Goal: Task Accomplishment & Management: Use online tool/utility

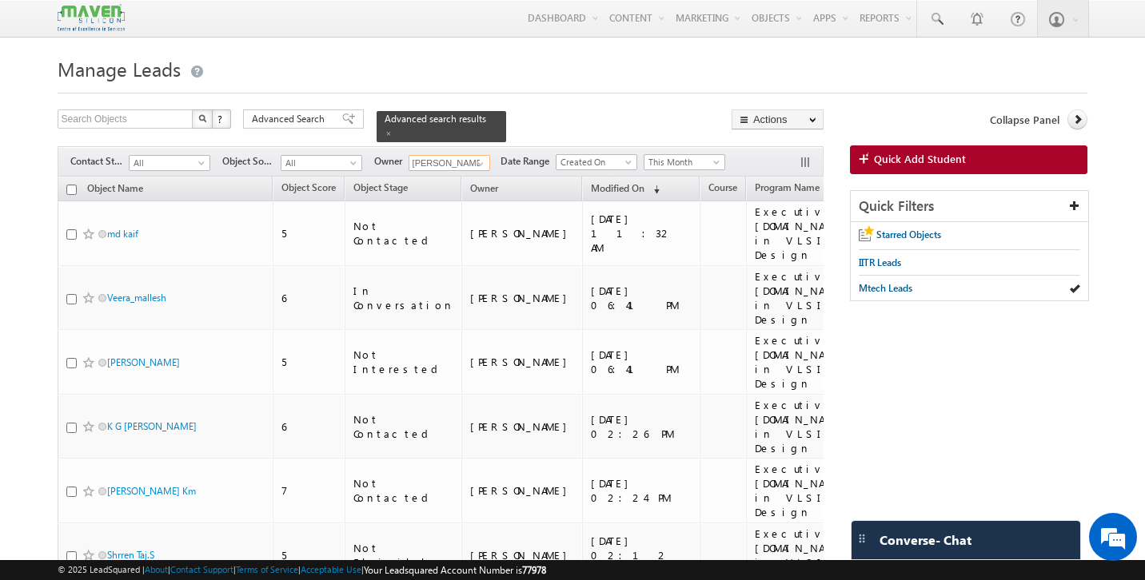
click at [465, 155] on input "[PERSON_NAME]" at bounding box center [450, 163] width 82 height 16
click at [459, 177] on link "[PERSON_NAME] Saini [EMAIL_ADDRESS][DOMAIN_NAME]" at bounding box center [489, 186] width 160 height 30
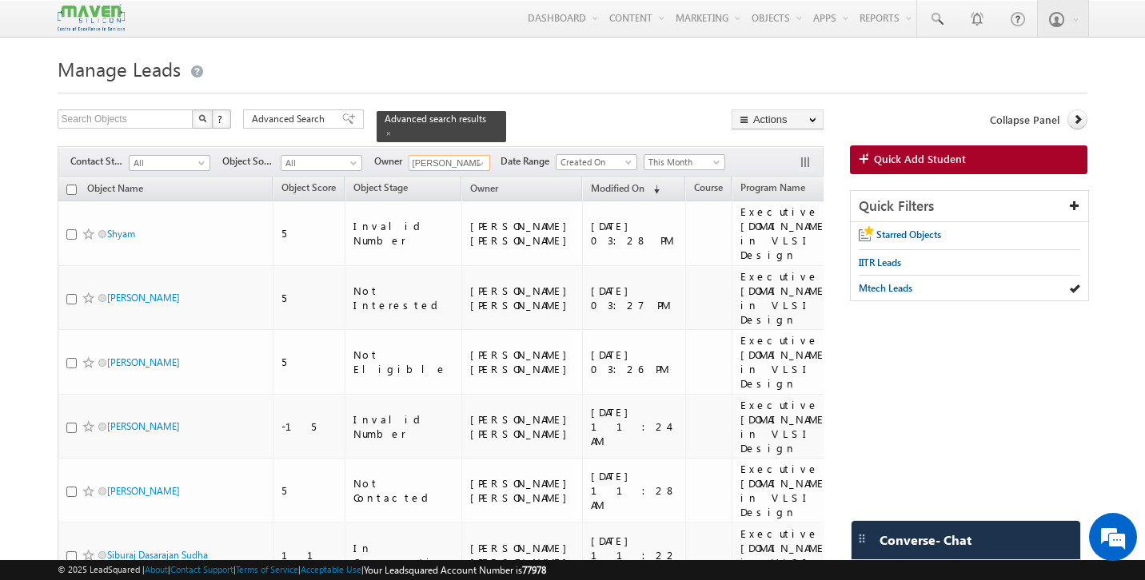
click at [438, 155] on input "[PERSON_NAME] [PERSON_NAME]" at bounding box center [450, 163] width 82 height 16
click at [444, 158] on input "zaa" at bounding box center [450, 163] width 82 height 16
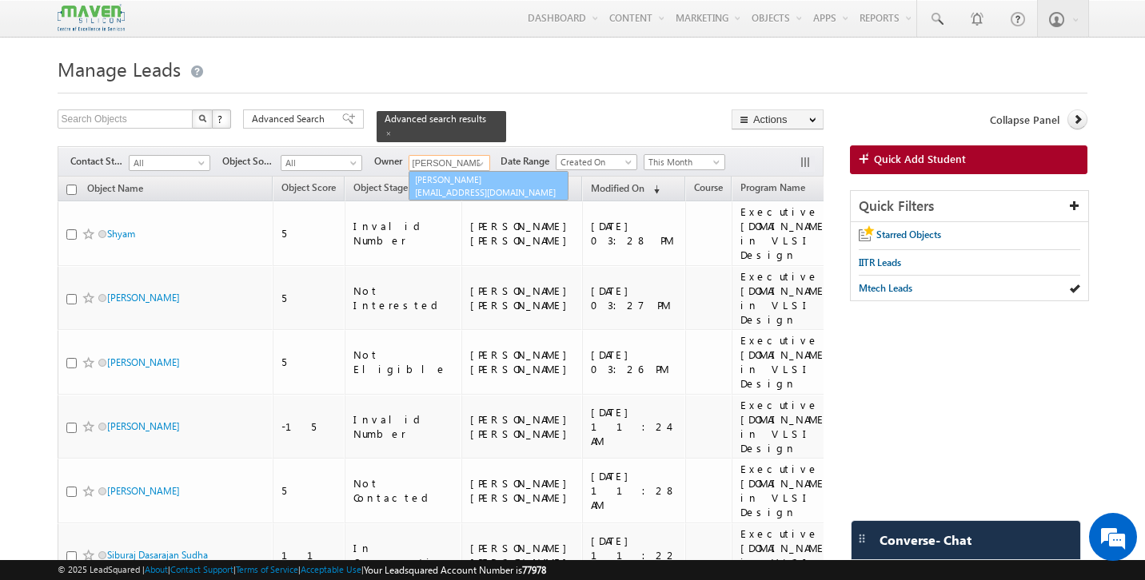
click at [431, 186] on span "[EMAIL_ADDRESS][DOMAIN_NAME]" at bounding box center [487, 192] width 144 height 12
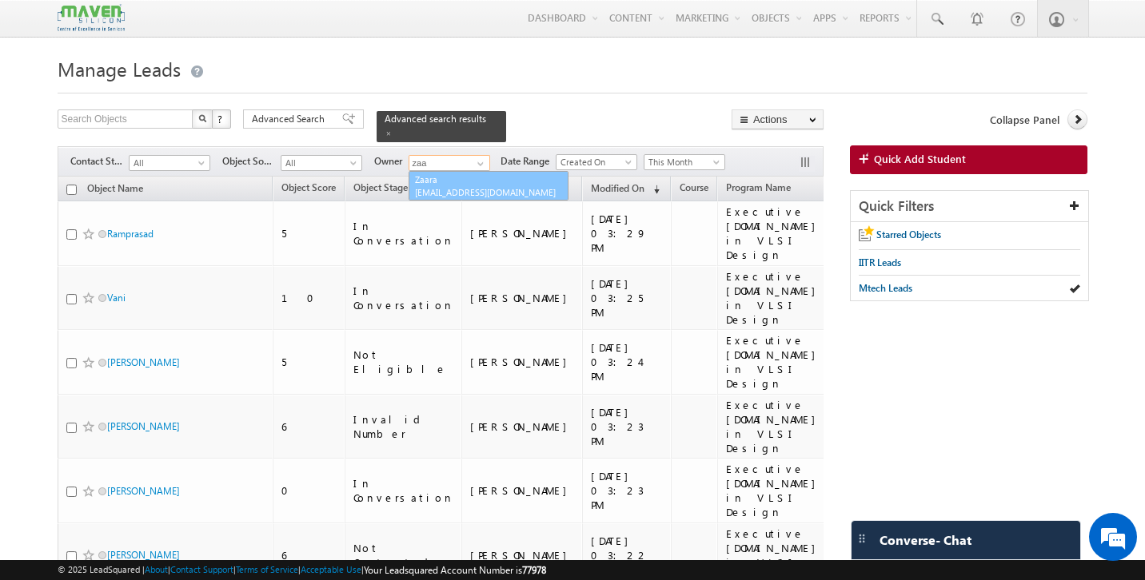
click at [461, 171] on link "Zaara [EMAIL_ADDRESS][DOMAIN_NAME]" at bounding box center [489, 186] width 160 height 30
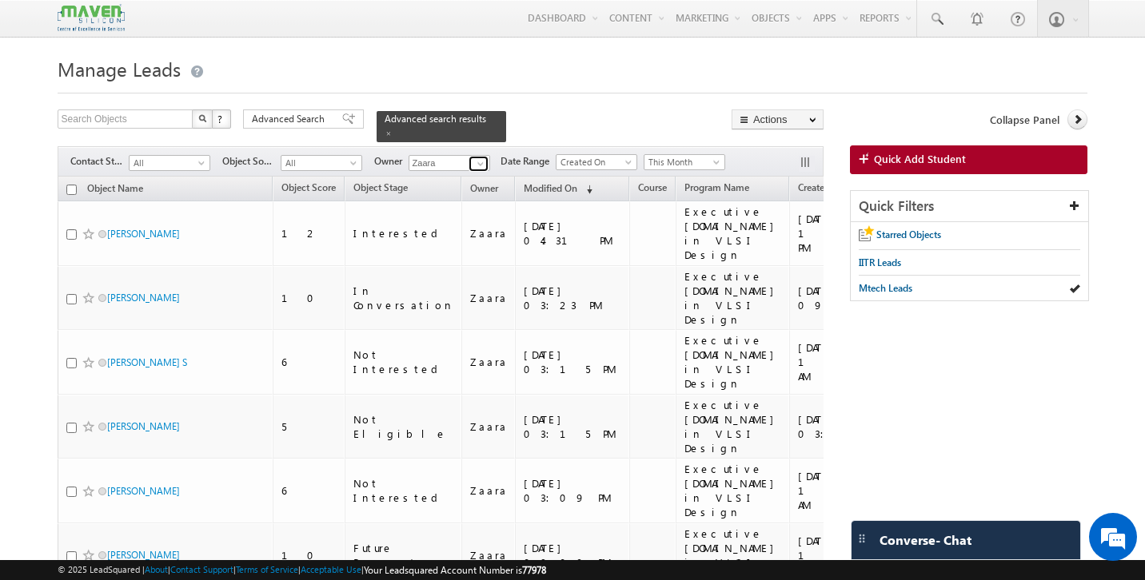
click at [478, 157] on span at bounding box center [480, 163] width 13 height 13
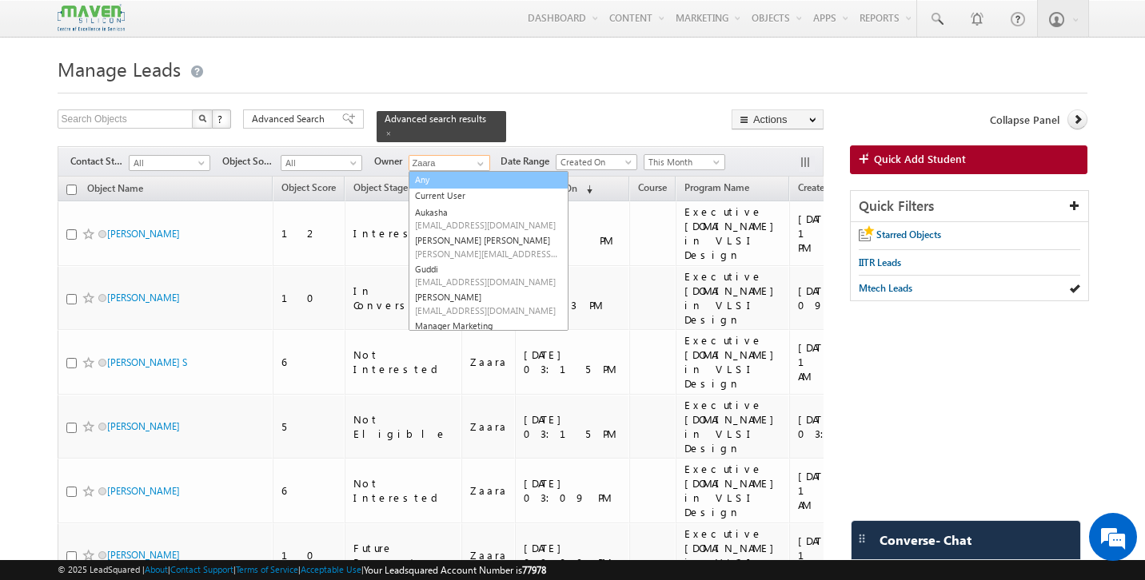
click at [445, 175] on link "Any" at bounding box center [489, 180] width 160 height 18
type input "Any"
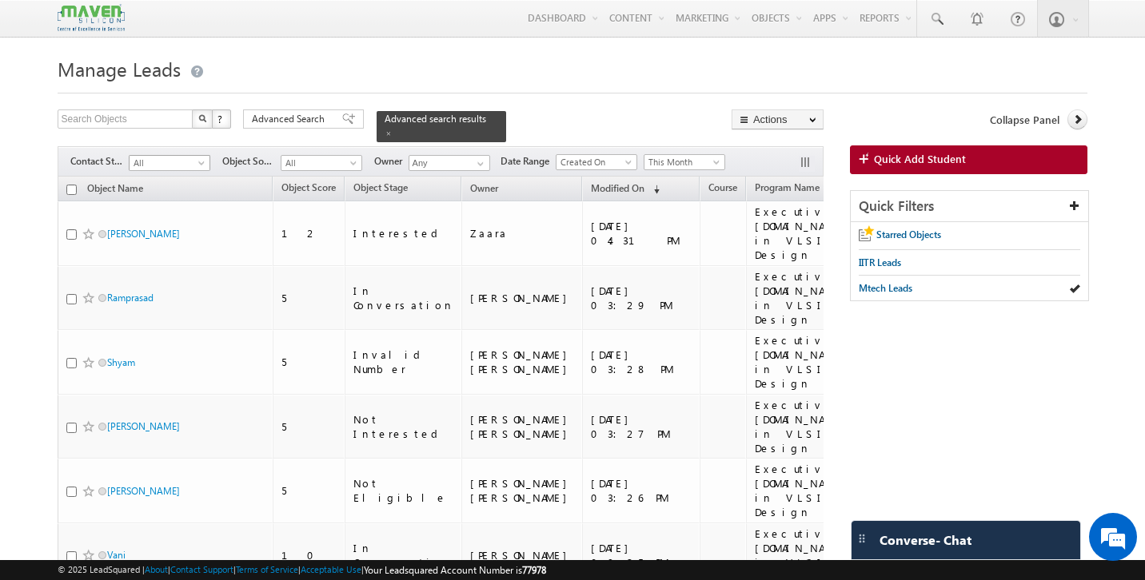
click at [201, 160] on span at bounding box center [203, 166] width 13 height 13
click at [173, 201] on link "Interested" at bounding box center [170, 204] width 81 height 14
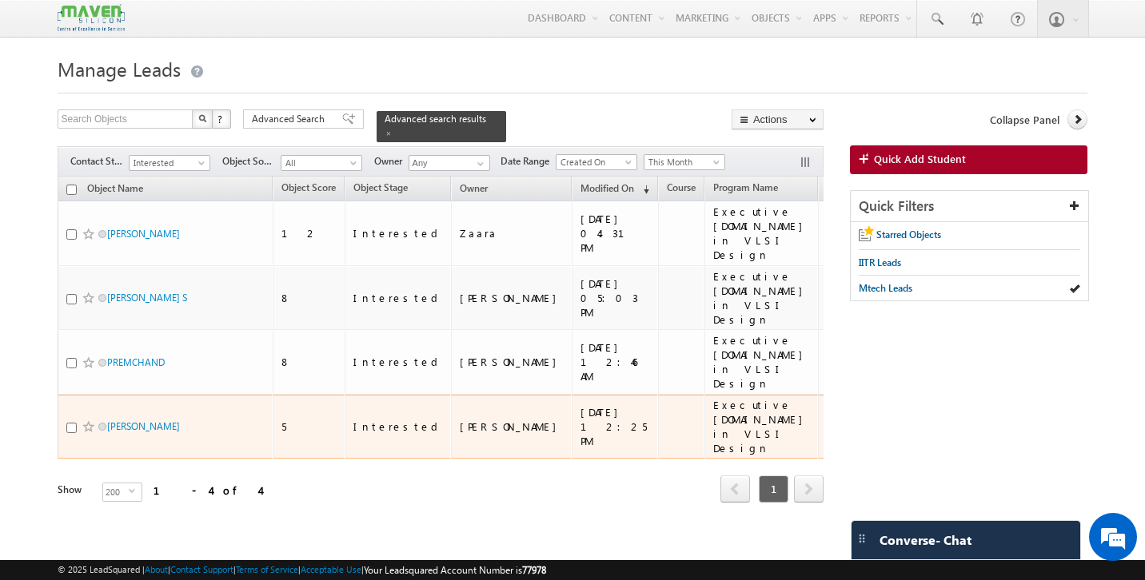
scroll to position [0, 221]
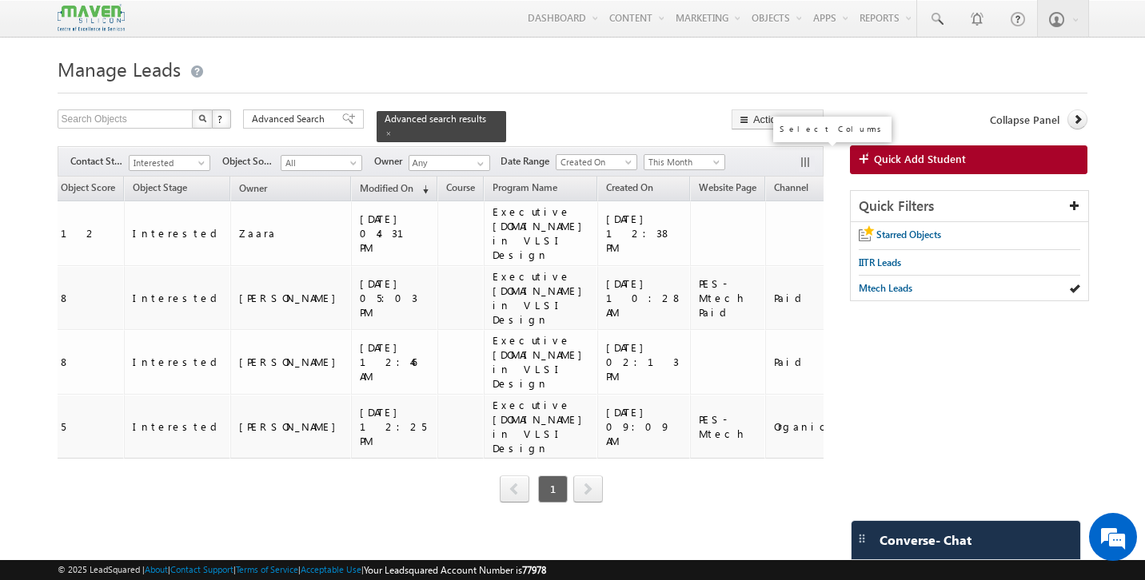
click at [803, 156] on button "button" at bounding box center [807, 164] width 16 height 16
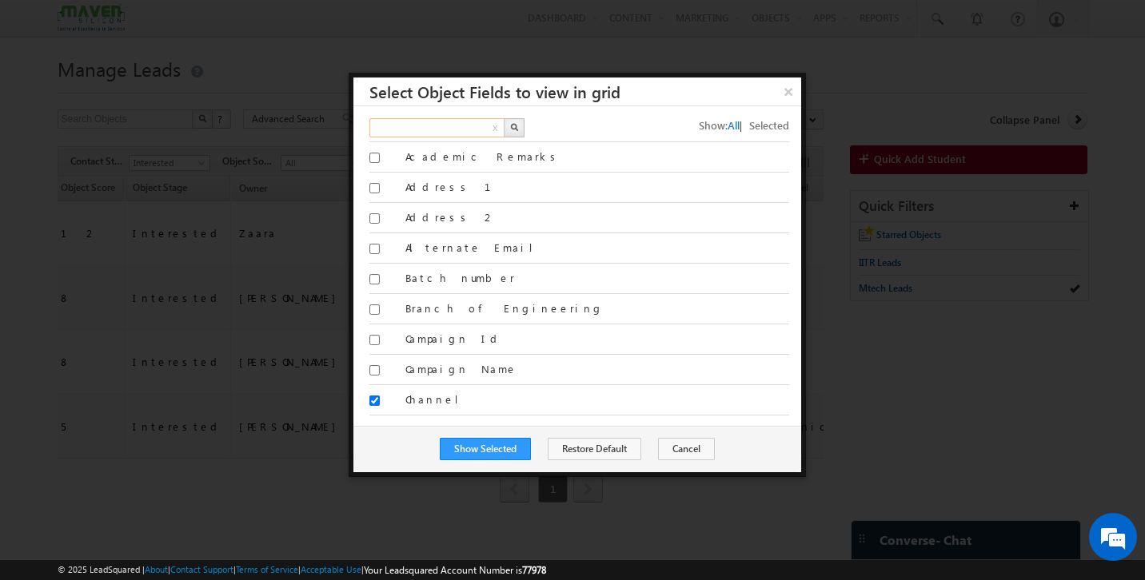
click at [459, 130] on input "text" at bounding box center [437, 127] width 137 height 19
type input "source"
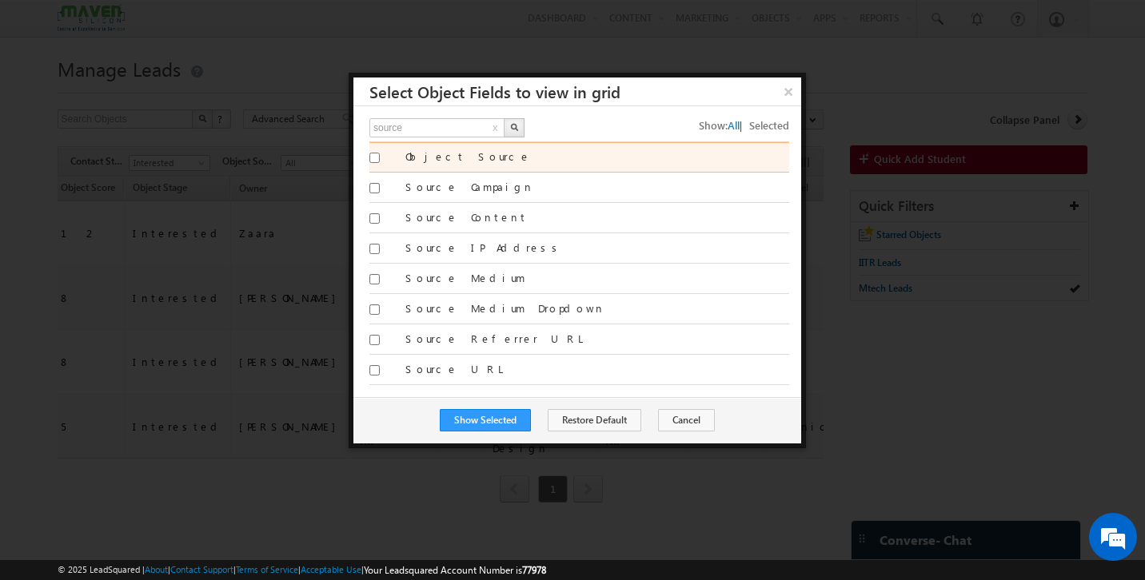
click at [372, 158] on input "Object Source" at bounding box center [374, 158] width 10 height 10
checkbox input "true"
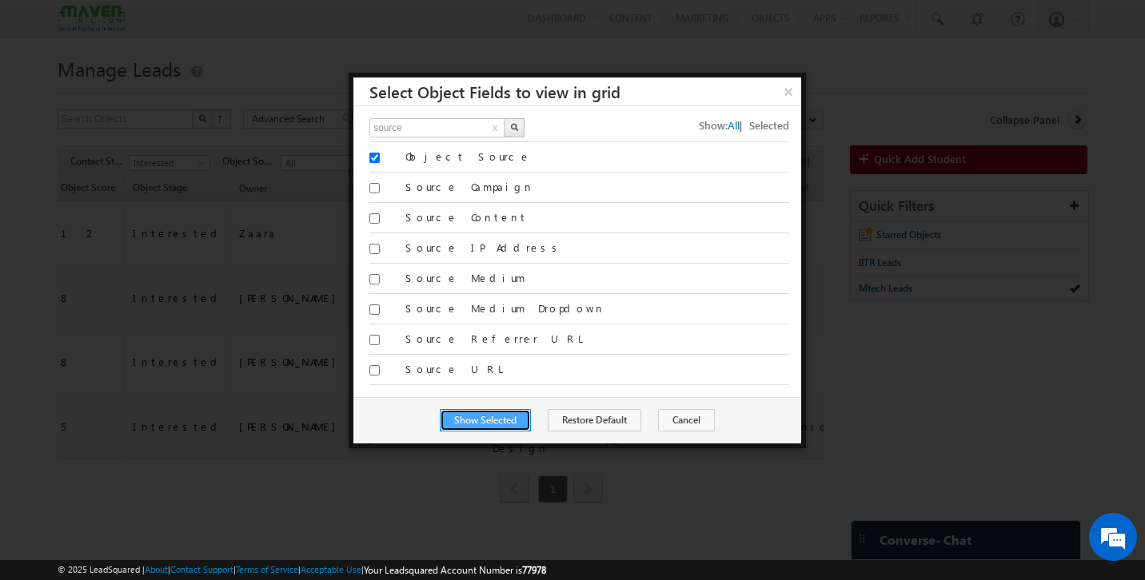
click at [484, 415] on button "Show Selected" at bounding box center [485, 420] width 91 height 22
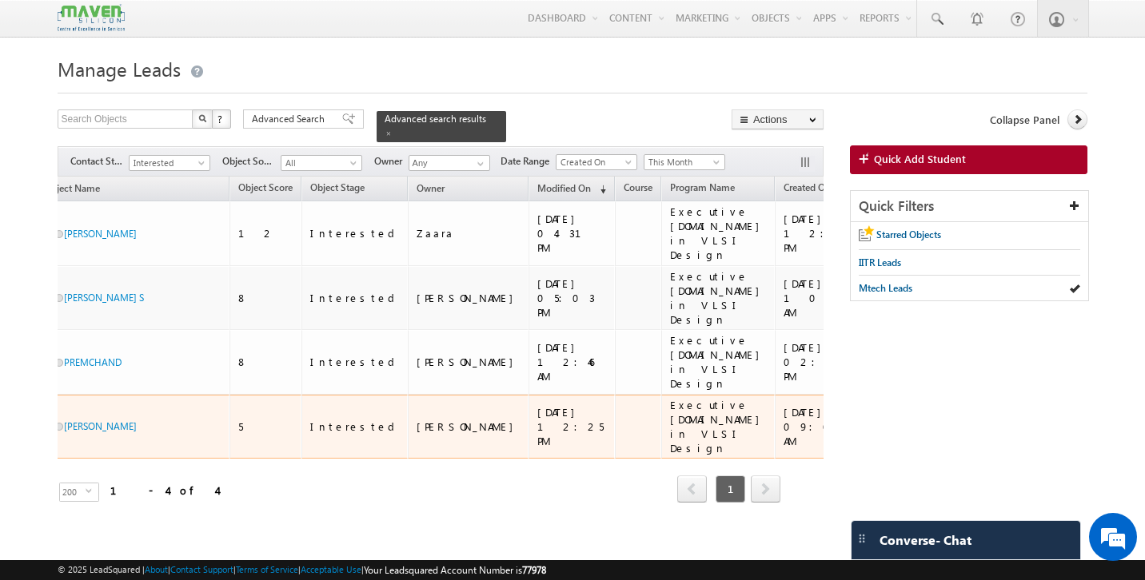
scroll to position [0, 299]
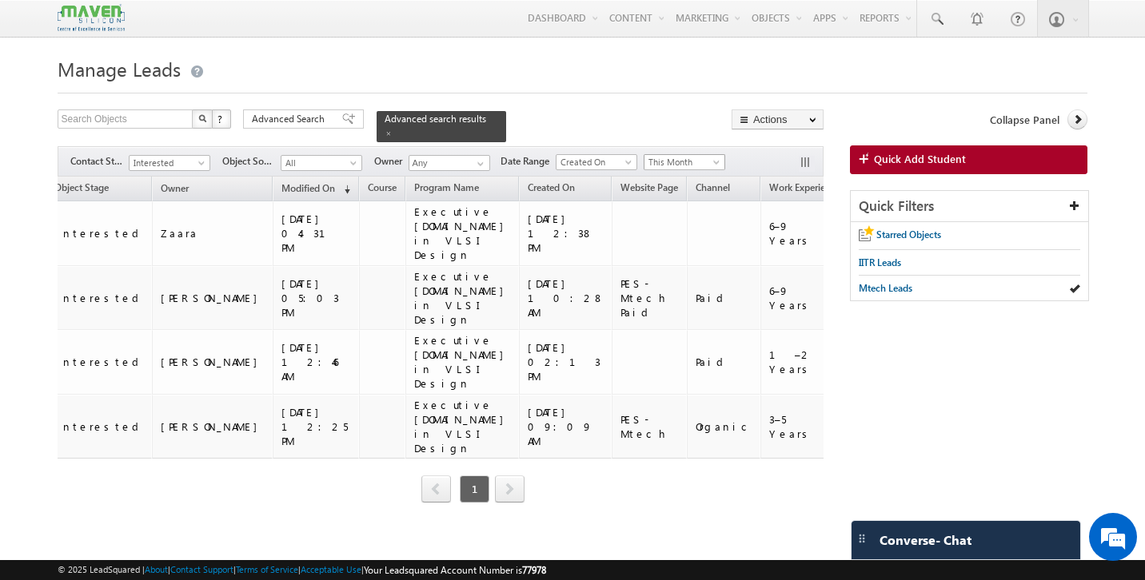
click at [709, 155] on span "This Month" at bounding box center [682, 162] width 76 height 14
click at [685, 187] on link "Custom" at bounding box center [687, 187] width 81 height 14
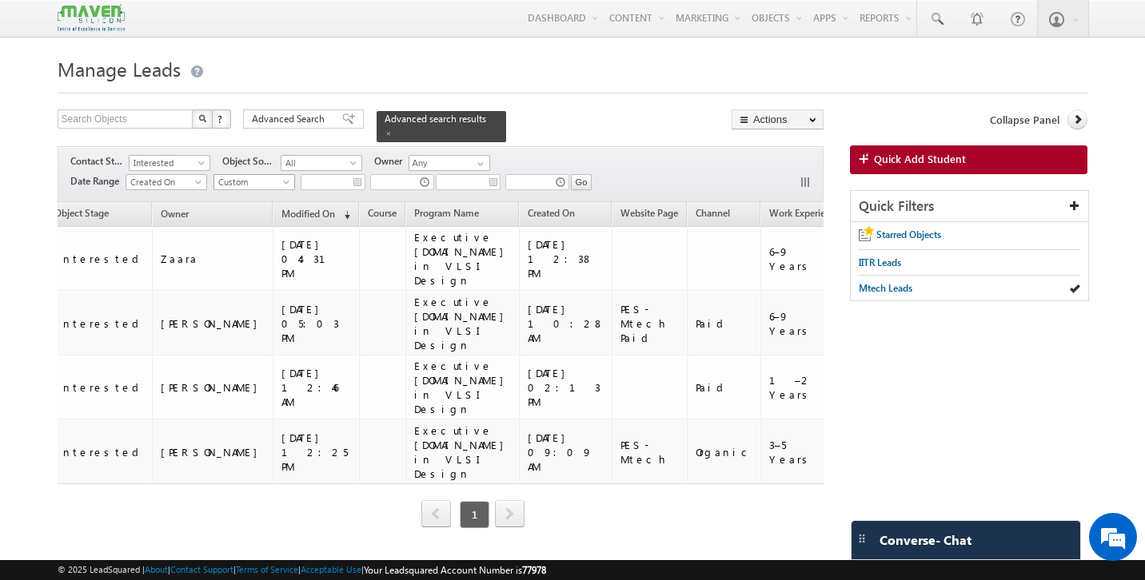
click at [285, 179] on span at bounding box center [287, 185] width 13 height 13
click at [269, 259] on link "Last Week" at bounding box center [256, 261] width 81 height 14
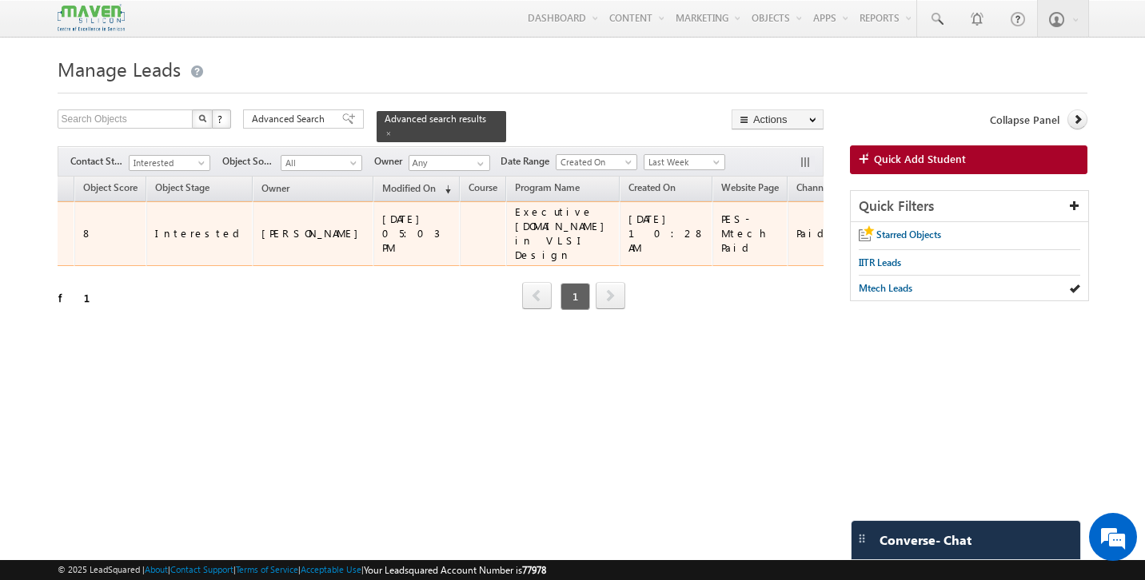
scroll to position [0, 286]
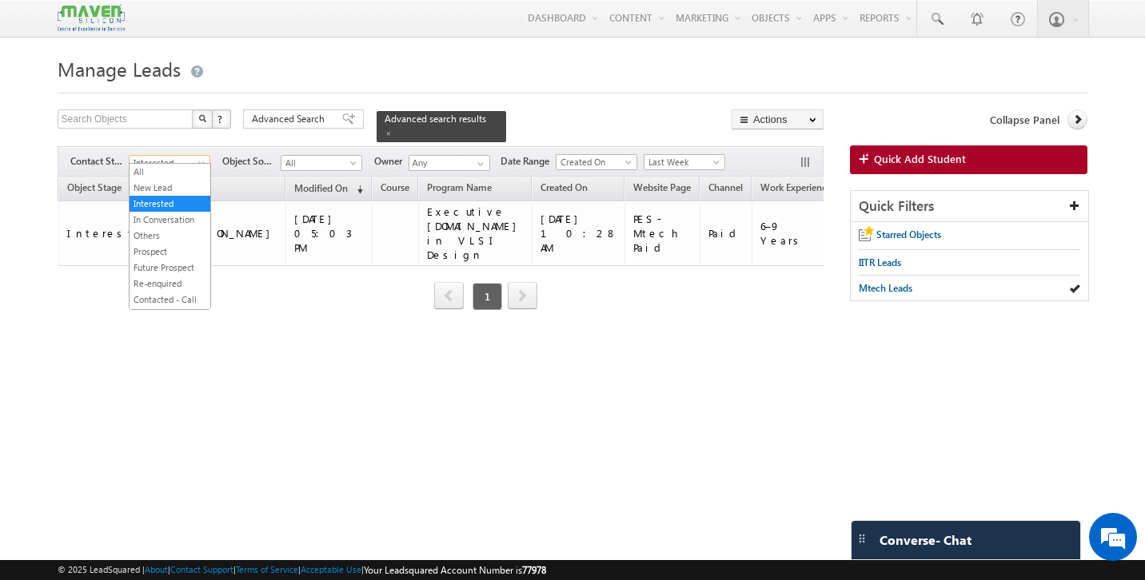
click at [199, 160] on span at bounding box center [203, 166] width 13 height 13
click at [329, 309] on div "Object Name Object Score Object Stage Owner Modified On" at bounding box center [441, 255] width 766 height 157
click at [708, 159] on span "Last Week" at bounding box center [682, 162] width 76 height 14
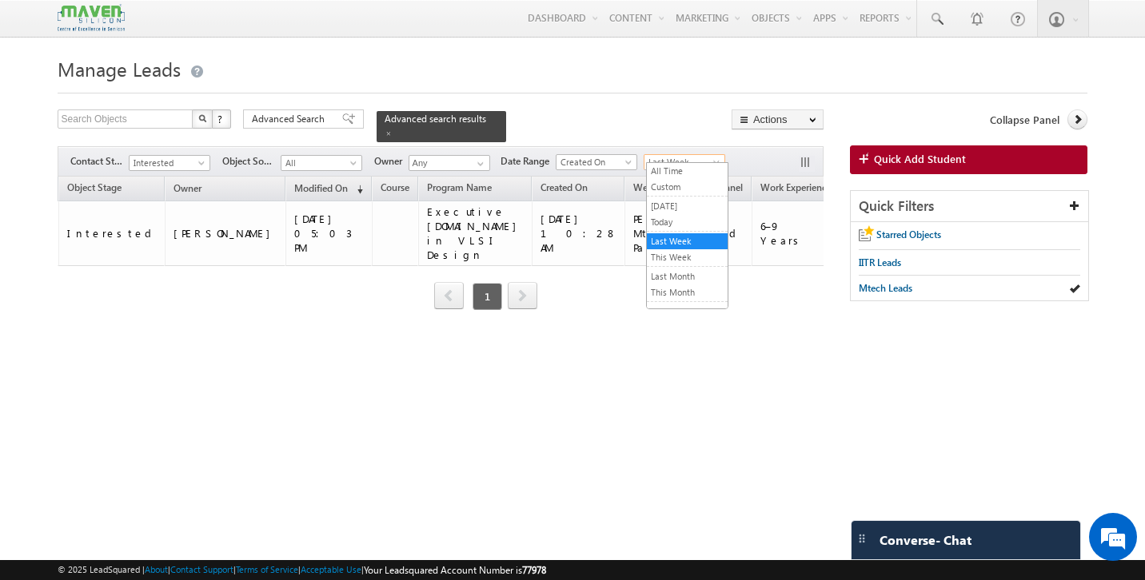
click at [589, 361] on div "Manage Leads Search Objects X ? 1 results found Advanced Search Advanced Search…" at bounding box center [573, 252] width 1031 height 400
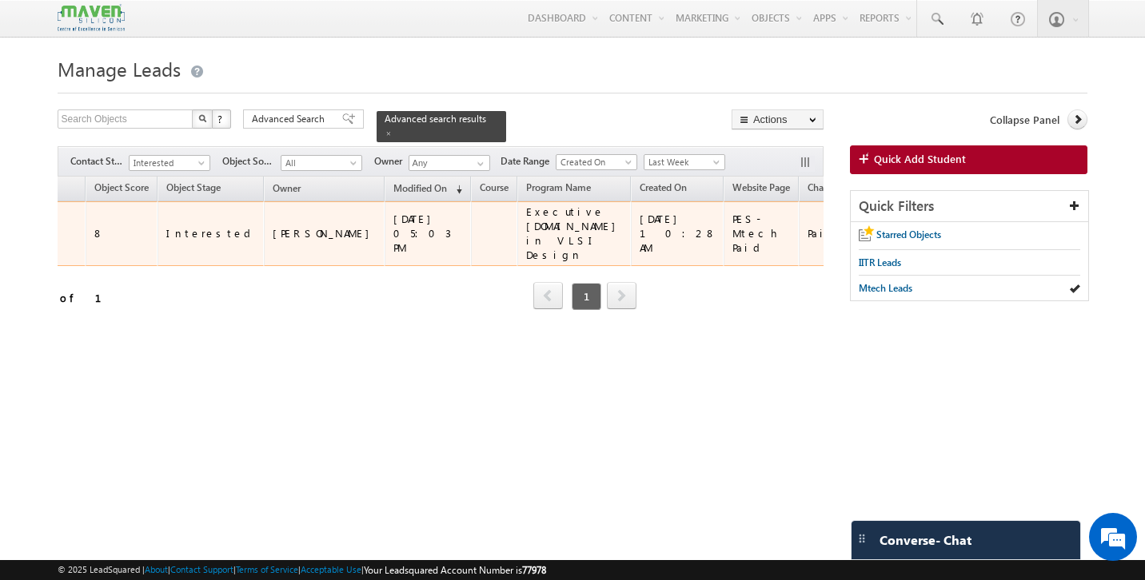
scroll to position [0, 0]
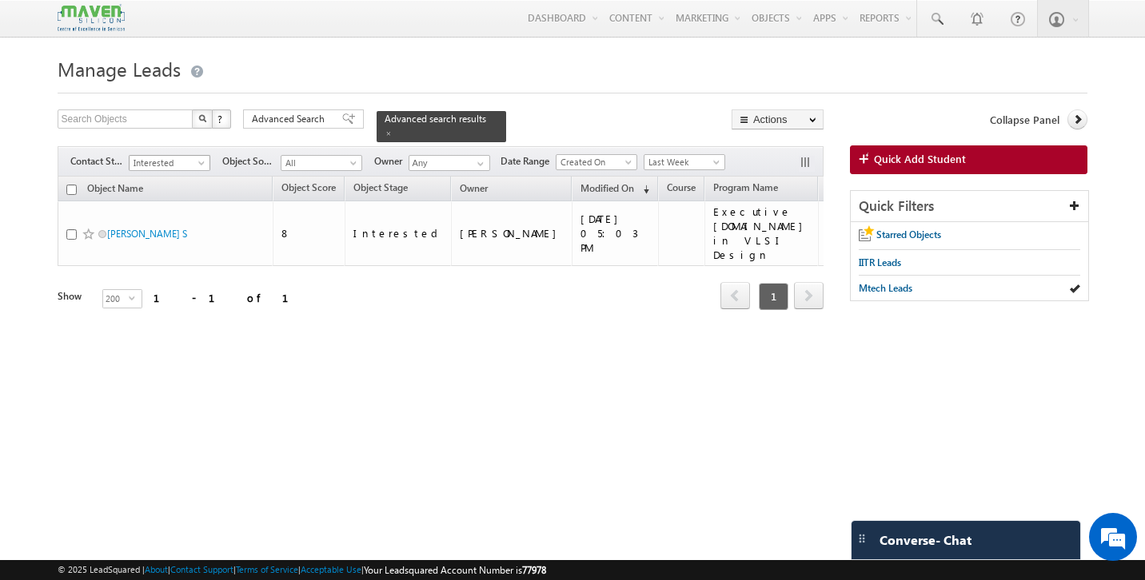
click at [190, 157] on span "Interested" at bounding box center [168, 163] width 76 height 14
click at [182, 218] on link "In Conversation" at bounding box center [170, 220] width 81 height 14
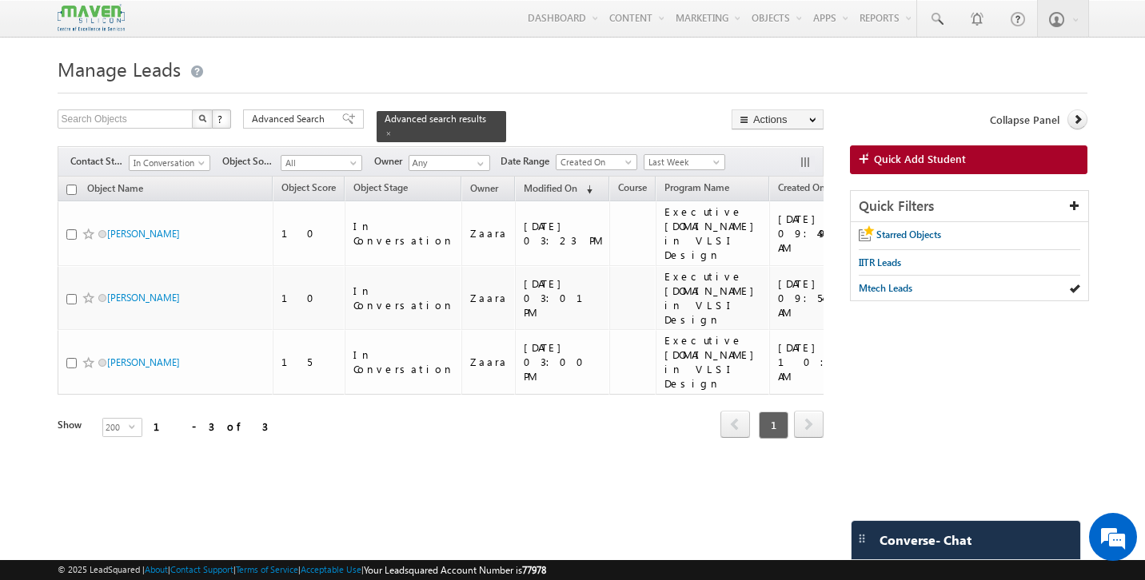
click at [341, 429] on div "Tags × Select at-least one object to tag... × Close Object Name Object Score Ob…" at bounding box center [441, 330] width 766 height 306
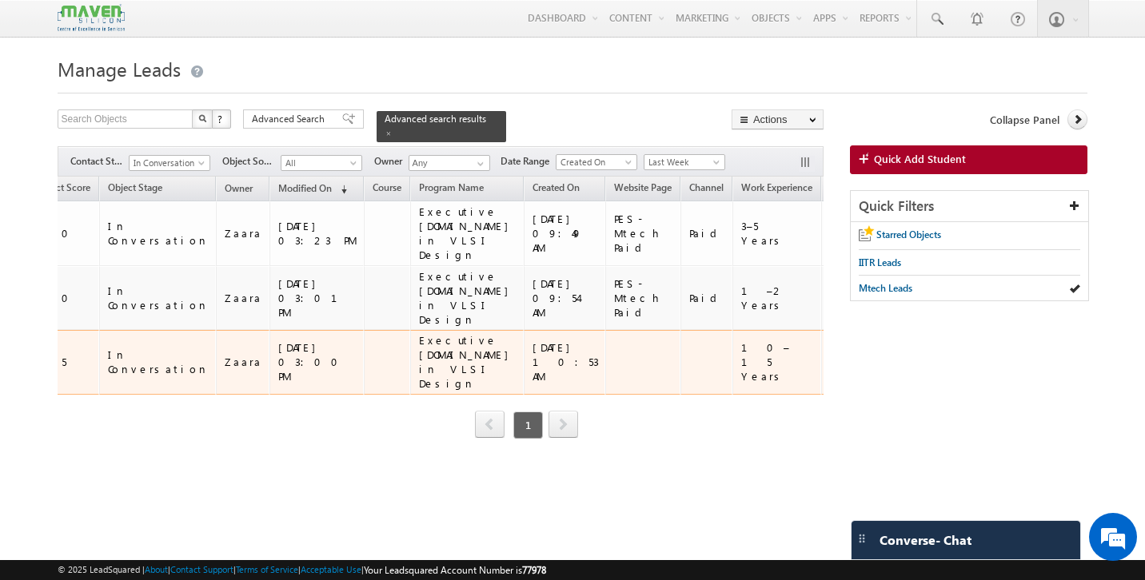
scroll to position [0, 289]
